Goal: Check status: Check status

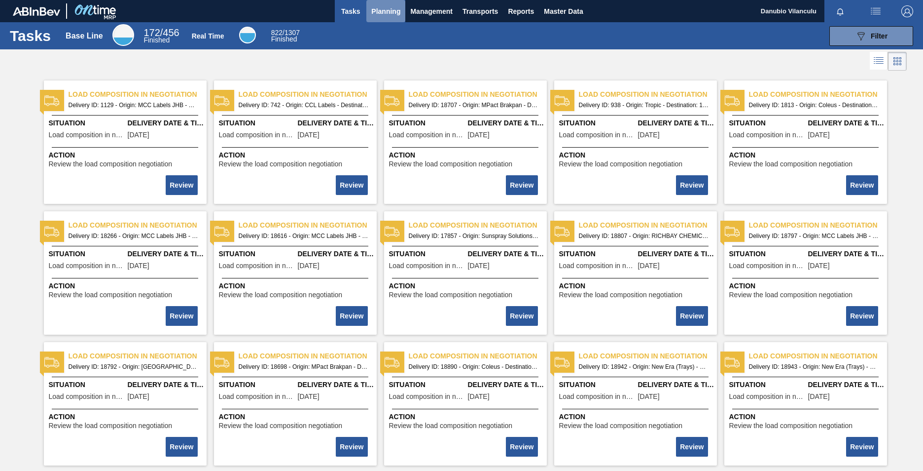
click at [378, 9] on span "Planning" at bounding box center [385, 11] width 29 height 12
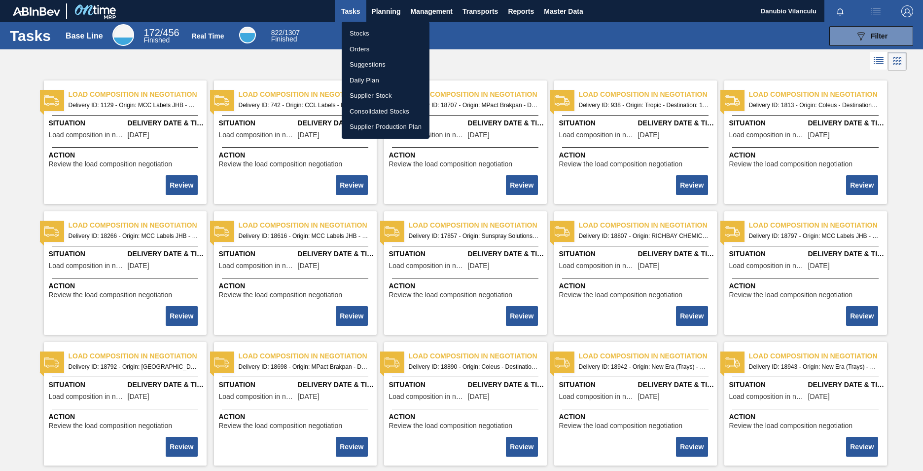
click at [376, 50] on li "Orders" at bounding box center [386, 49] width 88 height 16
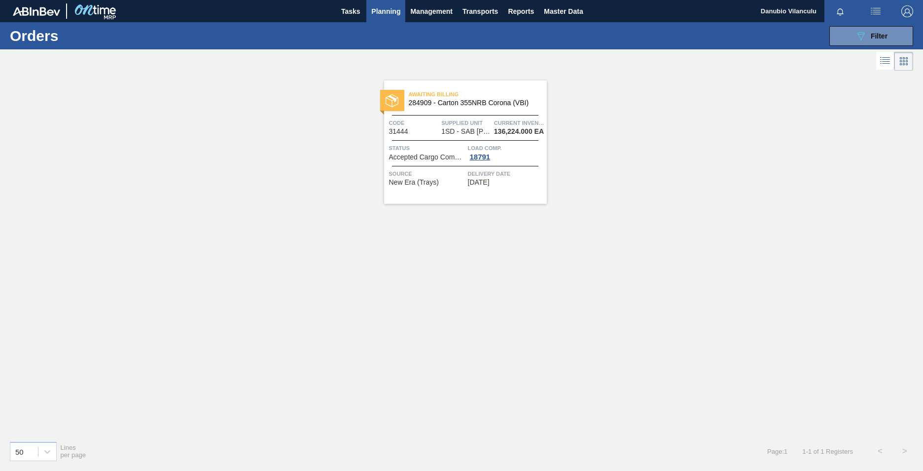
click at [526, 138] on div "Awaiting Billing 284909 - Carton 355NRB Corona (VBI) Code 31444 Supplied Unit 1…" at bounding box center [465, 141] width 163 height 123
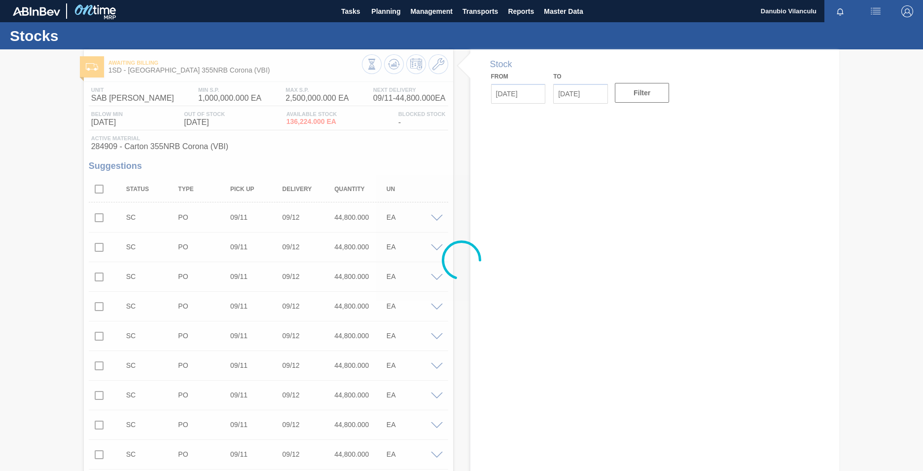
type input "[DATE]"
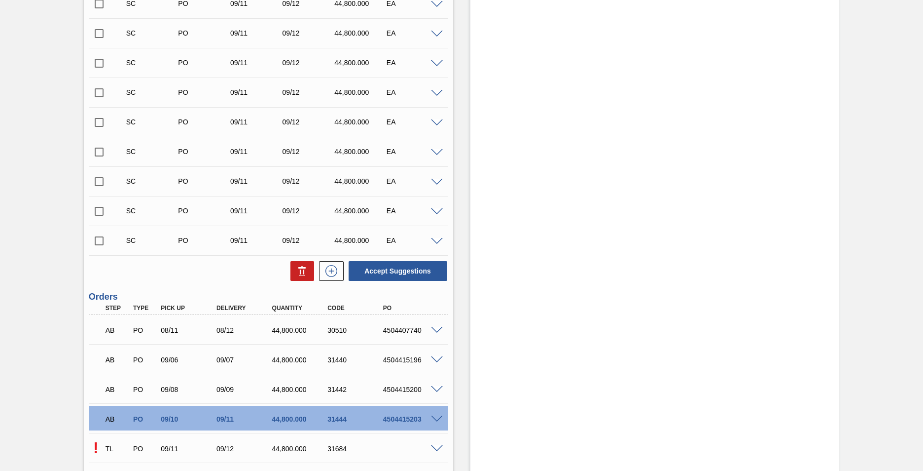
scroll to position [1470, 0]
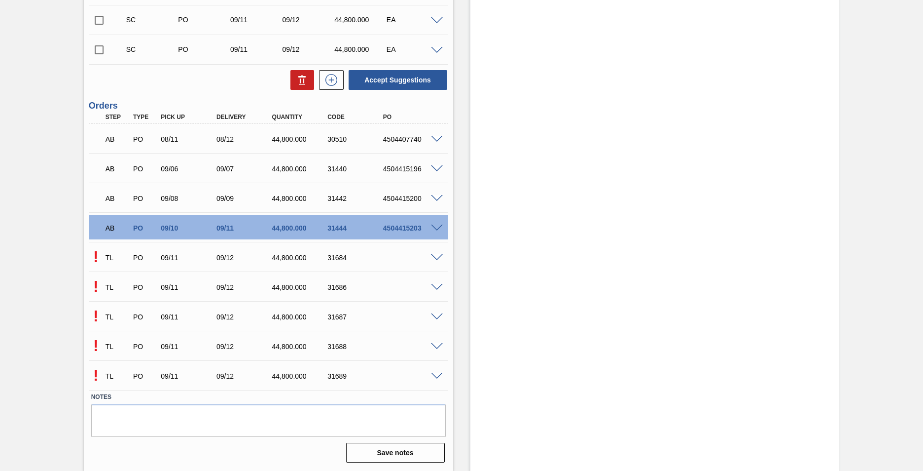
drag, startPoint x: 921, startPoint y: 383, endPoint x: 917, endPoint y: 347, distance: 36.3
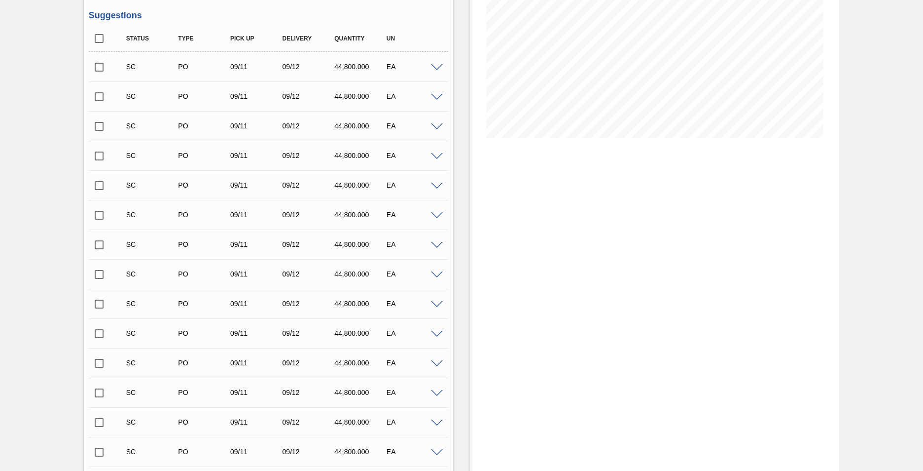
scroll to position [0, 0]
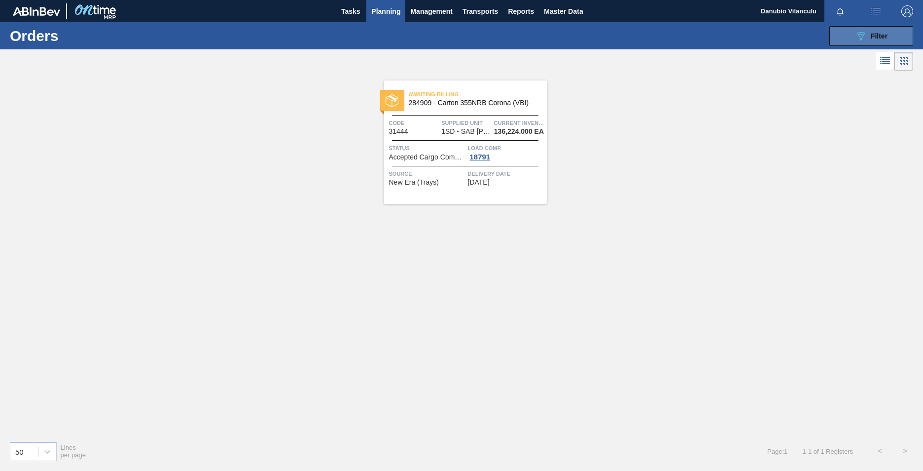
click at [866, 32] on icon "089F7B8B-B2A5-4AFE-B5C0-19BA573D28AC" at bounding box center [861, 36] width 12 height 12
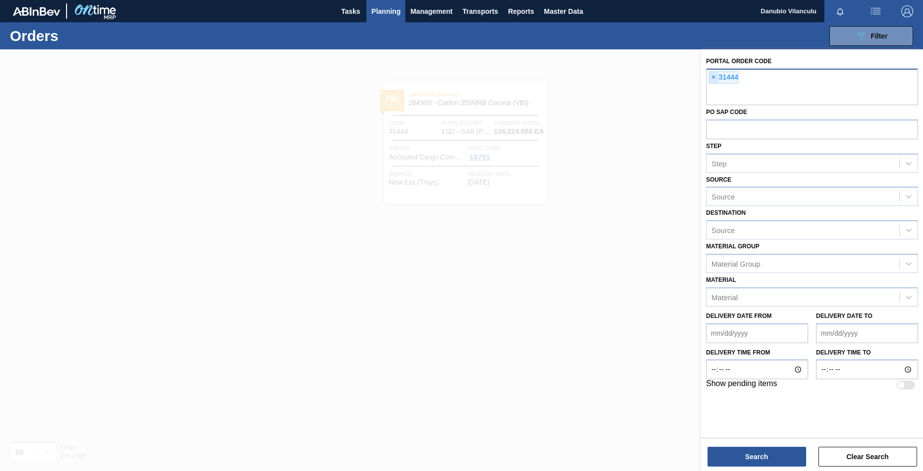
click at [714, 83] on span "×" at bounding box center [713, 78] width 9 height 12
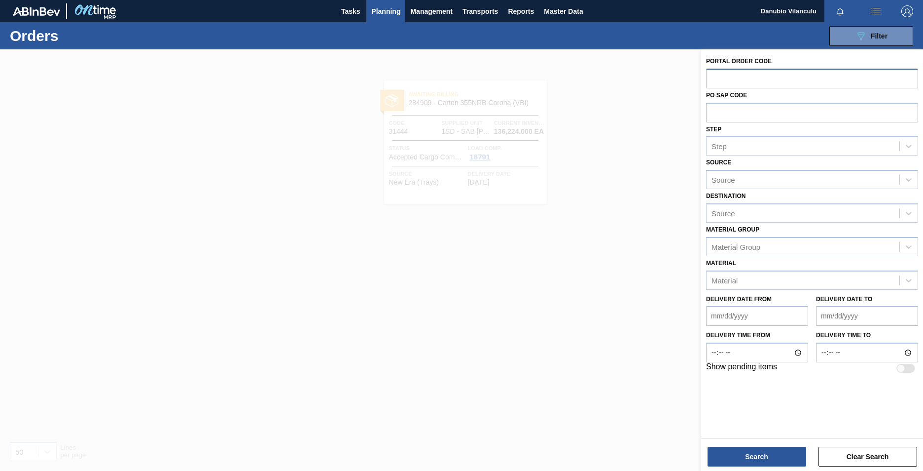
click at [759, 81] on input "text" at bounding box center [812, 78] width 212 height 19
paste input "12345"
type input "12345"
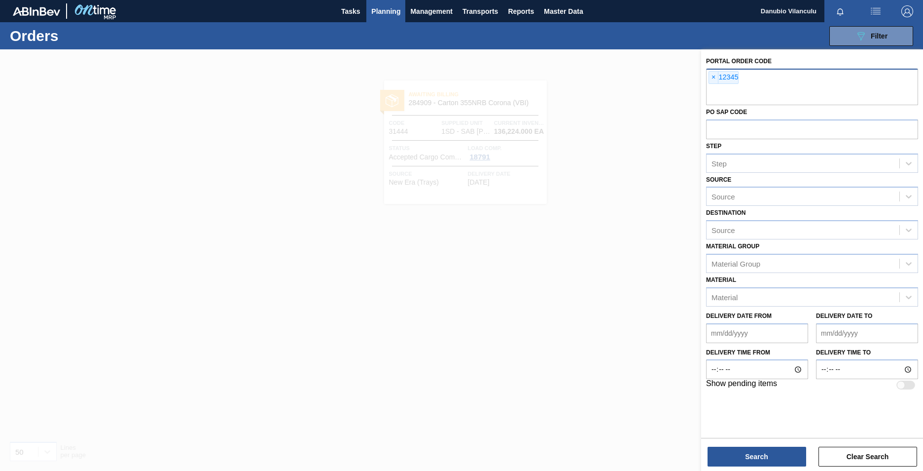
click at [746, 82] on div "× 12345" at bounding box center [812, 87] width 212 height 37
click at [759, 97] on input "text" at bounding box center [812, 95] width 212 height 19
paste input "54321"
type input "54321"
click at [757, 82] on div "× 12345" at bounding box center [812, 87] width 212 height 37
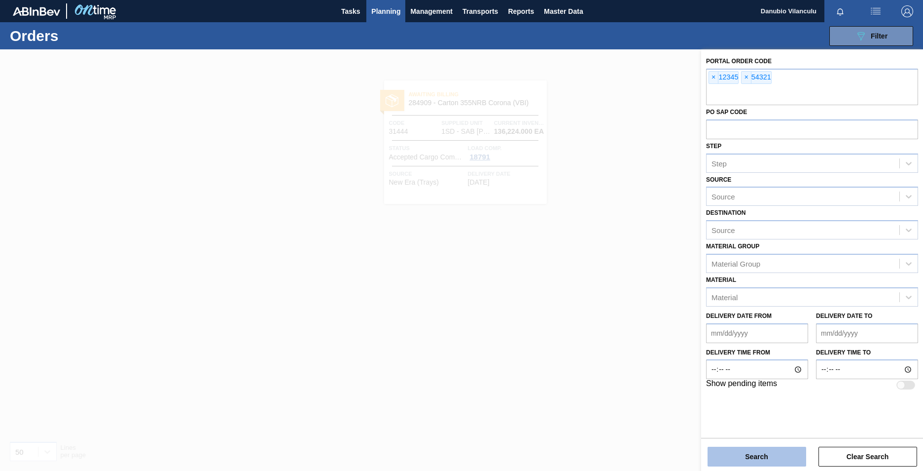
click at [761, 454] on button "Search" at bounding box center [757, 456] width 99 height 20
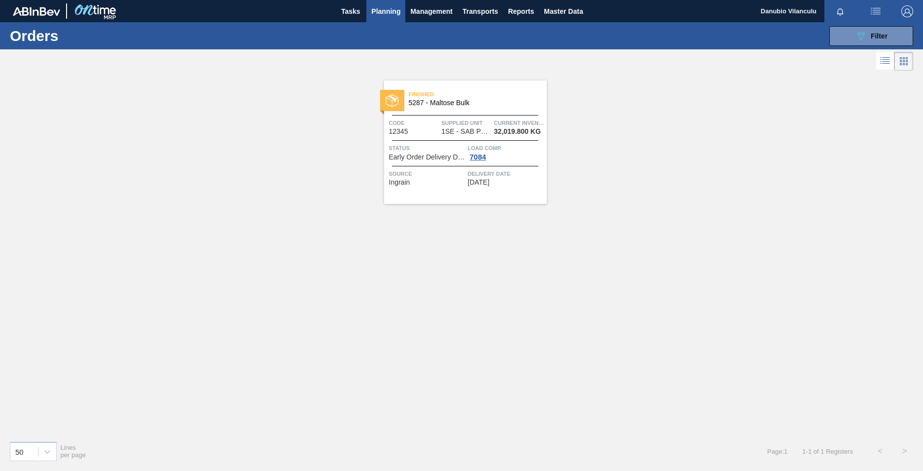
click at [529, 159] on div "Load Comp. 7084" at bounding box center [506, 152] width 76 height 18
click at [522, 167] on div "Source Ingrain Delivery Date [DATE]" at bounding box center [465, 176] width 163 height 20
drag, startPoint x: 874, startPoint y: 32, endPoint x: 867, endPoint y: 36, distance: 8.0
click at [874, 32] on span "Filter" at bounding box center [879, 36] width 17 height 8
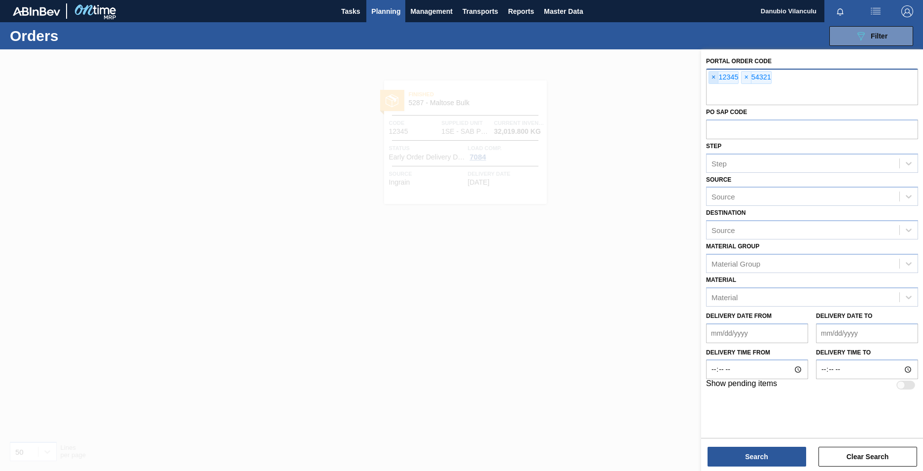
click at [712, 79] on span "×" at bounding box center [713, 78] width 9 height 12
click at [716, 77] on span "×" at bounding box center [713, 78] width 9 height 12
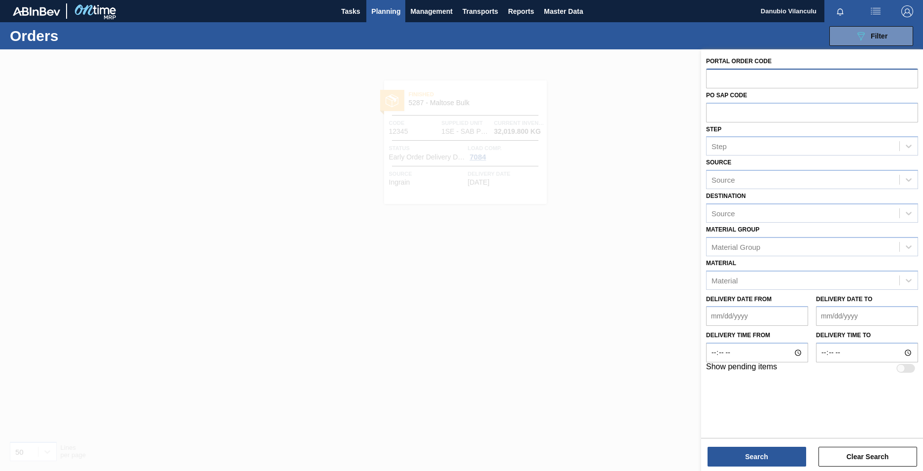
click at [722, 79] on input "text" at bounding box center [812, 78] width 212 height 19
paste input "text"
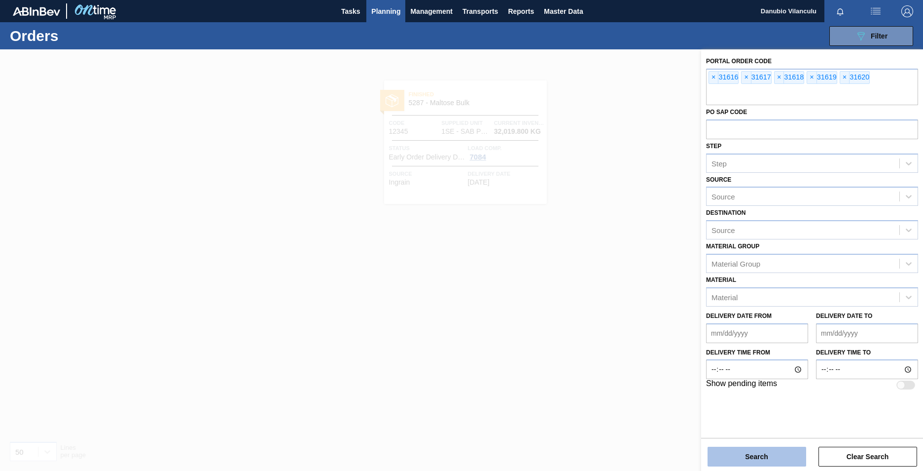
click at [748, 453] on button "Search" at bounding box center [757, 456] width 99 height 20
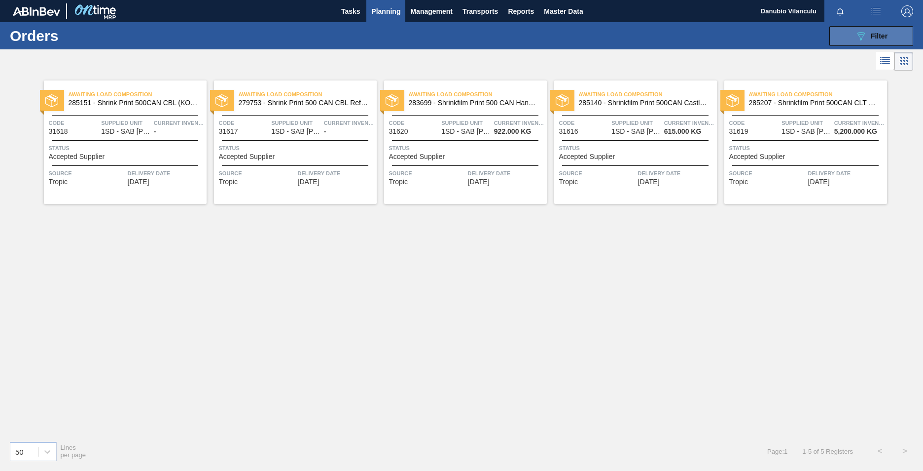
click at [859, 38] on icon "089F7B8B-B2A5-4AFE-B5C0-19BA573D28AC" at bounding box center [861, 36] width 12 height 12
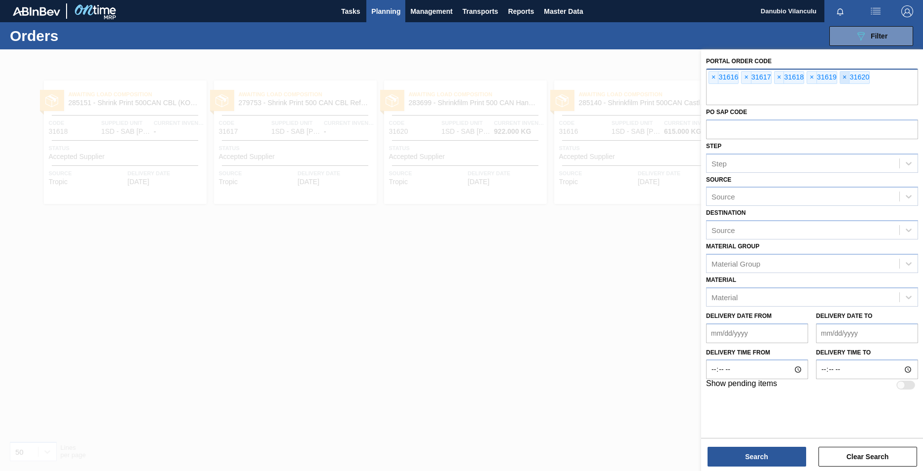
click at [846, 76] on span "×" at bounding box center [845, 78] width 9 height 12
click at [810, 77] on span "×" at bounding box center [812, 78] width 9 height 12
click at [773, 80] on div "× 31616 × 31617 × 31618" at bounding box center [812, 87] width 212 height 37
click at [783, 78] on span "×" at bounding box center [779, 78] width 9 height 12
click at [745, 80] on span "×" at bounding box center [746, 78] width 9 height 12
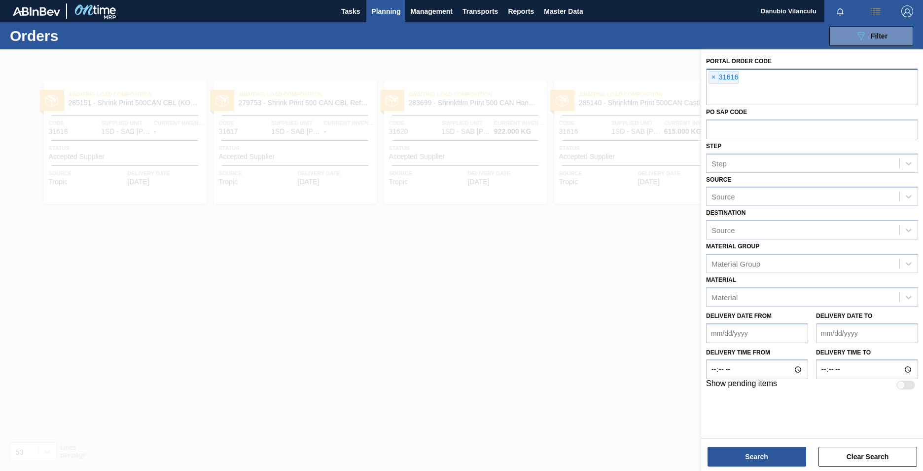
drag, startPoint x: 715, startPoint y: 77, endPoint x: 710, endPoint y: 76, distance: 5.0
click at [714, 77] on span "×" at bounding box center [713, 78] width 9 height 12
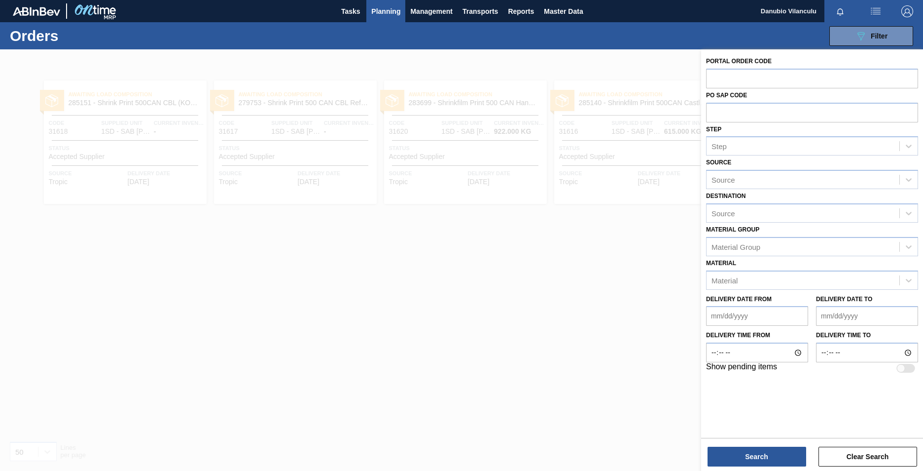
click at [381, 10] on span "Planning" at bounding box center [385, 11] width 29 height 12
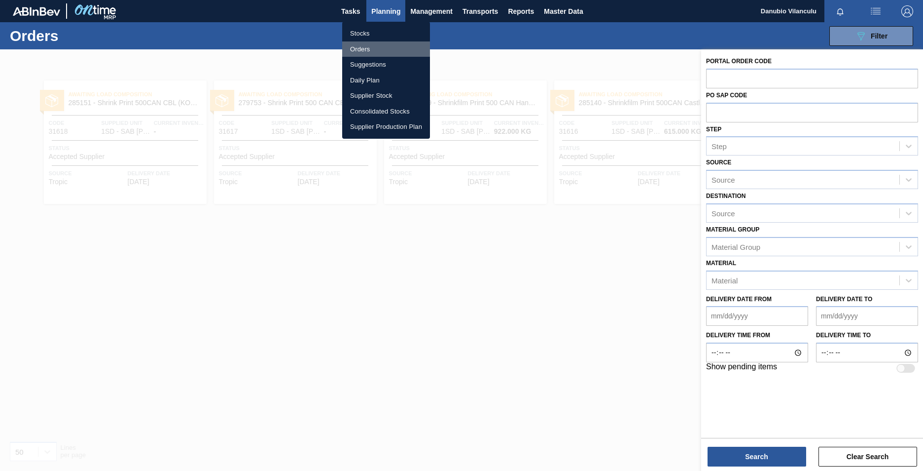
click at [379, 50] on li "Orders" at bounding box center [386, 49] width 88 height 16
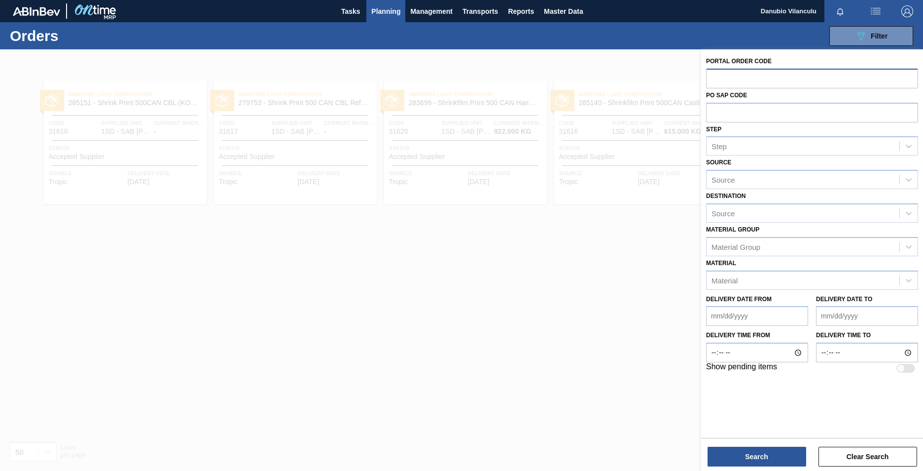
drag, startPoint x: 805, startPoint y: 80, endPoint x: 790, endPoint y: 80, distance: 15.3
click at [805, 80] on input "text" at bounding box center [812, 78] width 212 height 19
paste input "text"
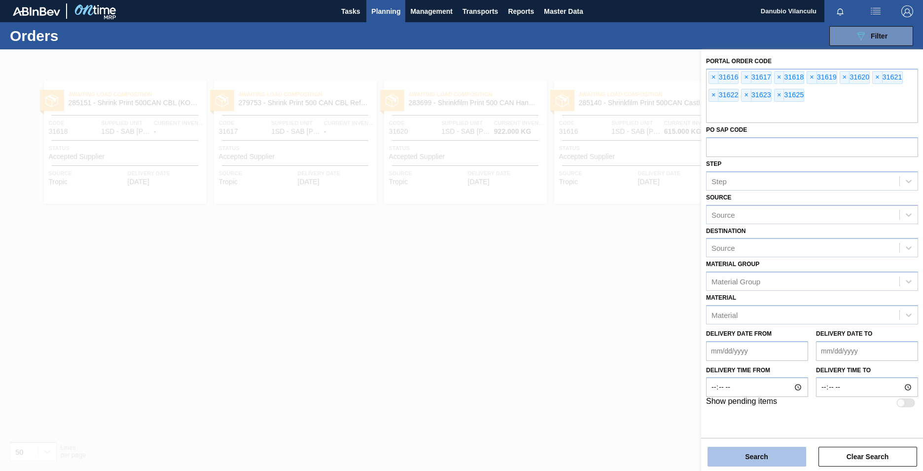
click at [778, 458] on button "Search" at bounding box center [757, 456] width 99 height 20
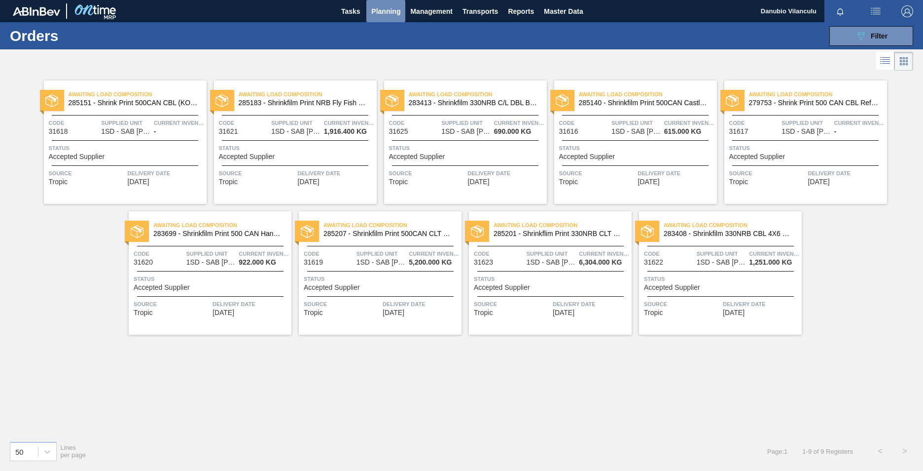
click at [388, 12] on span "Planning" at bounding box center [385, 11] width 29 height 12
